Goal: Check status: Check status

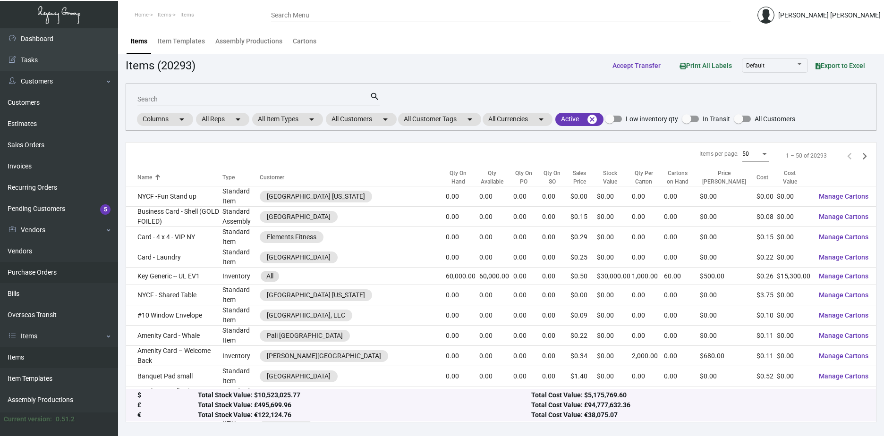
click at [32, 275] on link "Purchase Orders" at bounding box center [59, 272] width 118 height 21
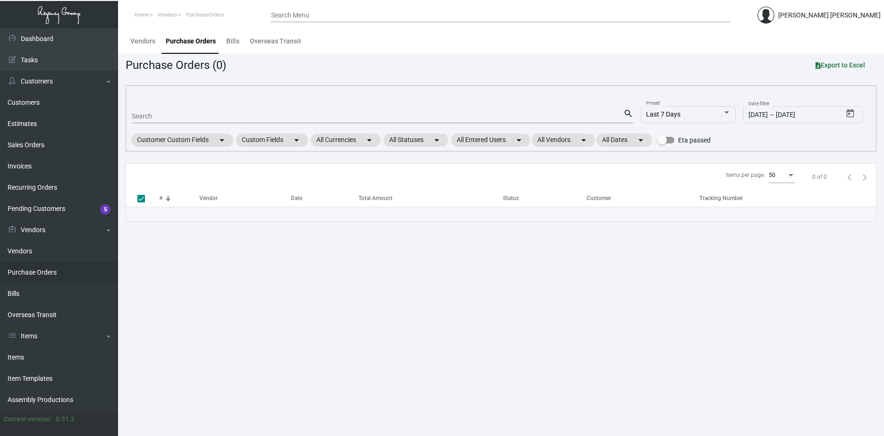
click at [165, 121] on div "Search" at bounding box center [377, 116] width 491 height 15
paste input "#101674"
type input "#101674"
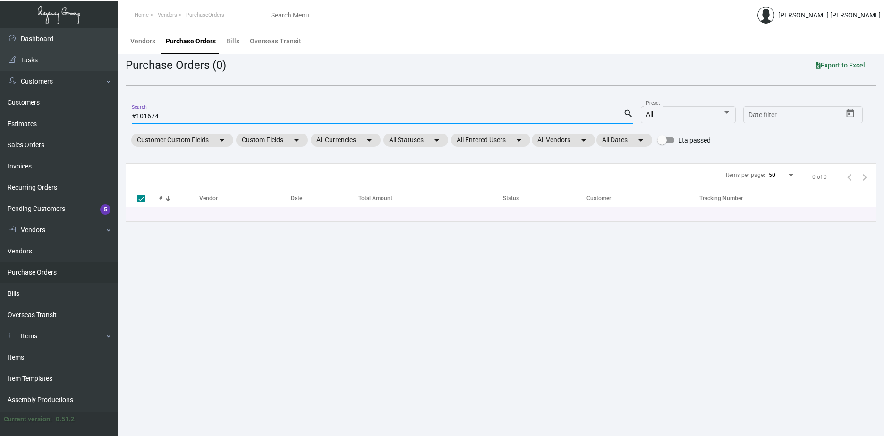
click at [139, 115] on input "#101674" at bounding box center [377, 117] width 491 height 8
click at [137, 115] on input "#101674" at bounding box center [377, 117] width 491 height 8
type input "101674"
checkbox input "false"
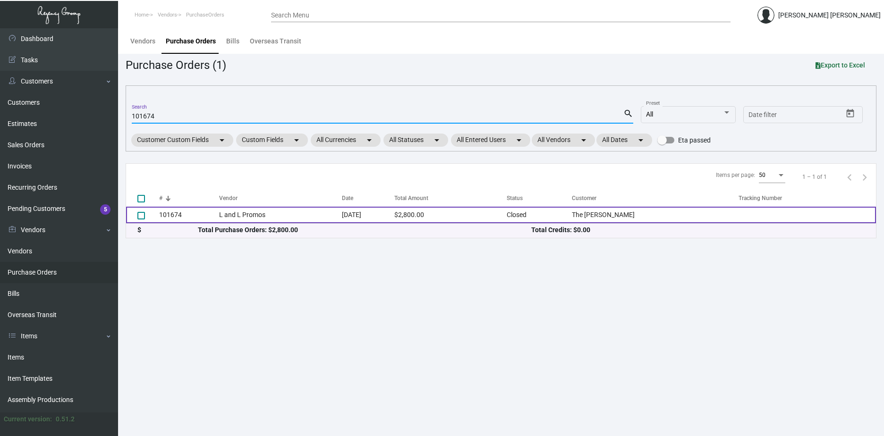
type input "101674"
click at [394, 217] on td "[DATE]" at bounding box center [368, 215] width 52 height 17
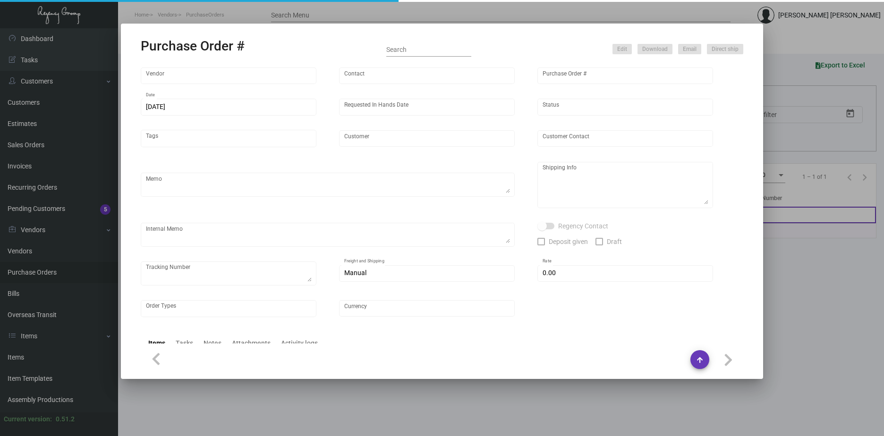
type input "L and L Promos"
type input "[PERSON_NAME]"
type input "101674"
type input "[DATE]"
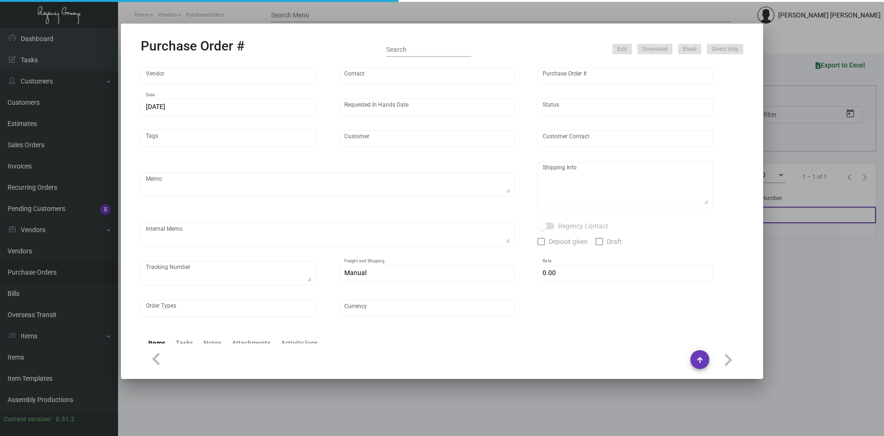
type input "The [PERSON_NAME]"
type textarea "Boat to [GEOGRAPHIC_DATA]"
type textarea "Regency Group NJ - [PERSON_NAME] [STREET_ADDRESS]"
type textarea "send [PERSON_NAME] cap when you receive the cups"
checkbox input "true"
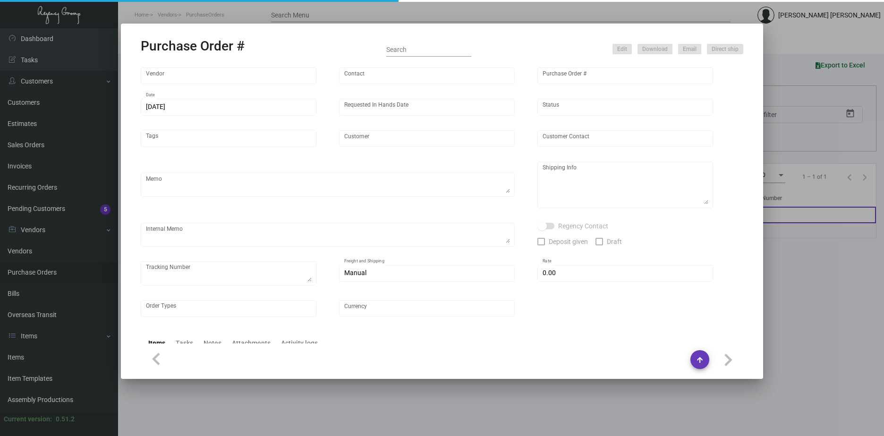
type input "$ 0.00"
type input "United States Dollar $"
